Goal: Find specific page/section: Find specific page/section

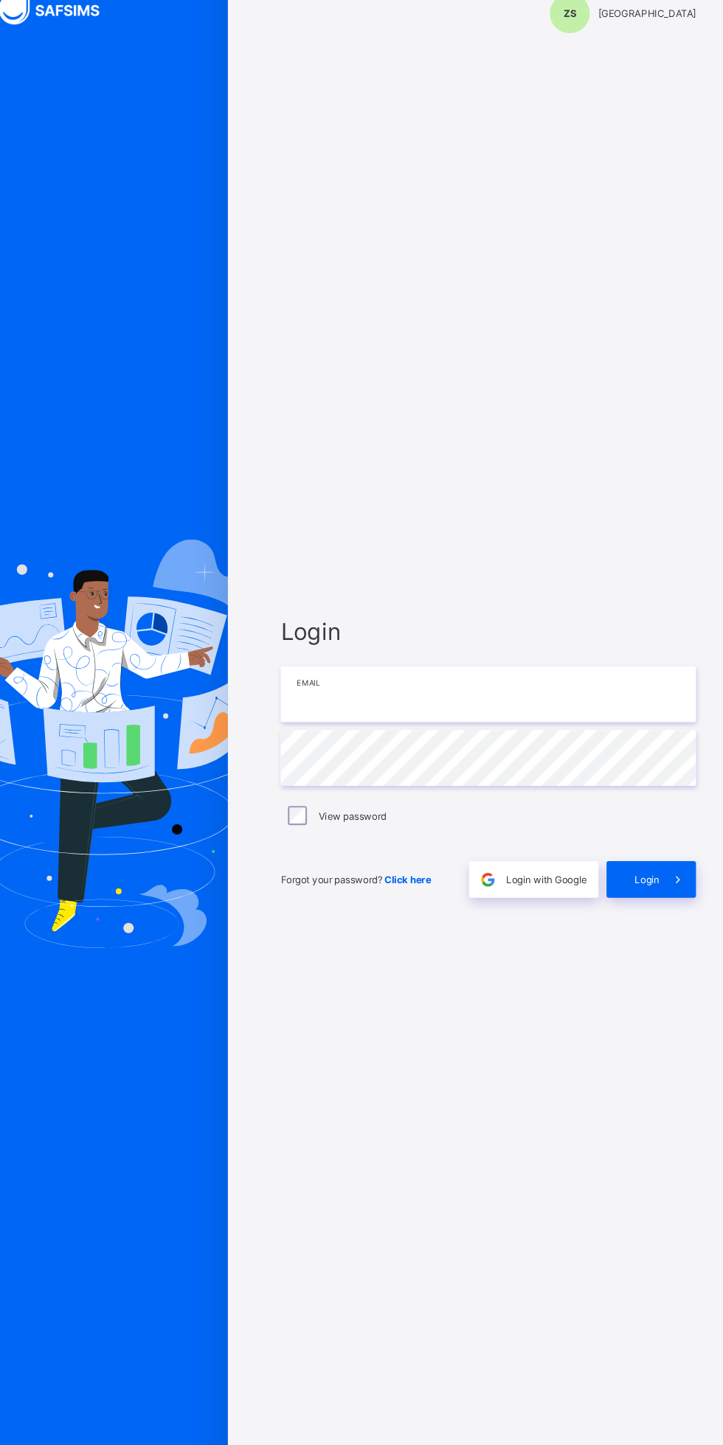
click at [421, 703] on input "email" at bounding box center [481, 677] width 383 height 52
